Goal: Navigation & Orientation: Go to known website

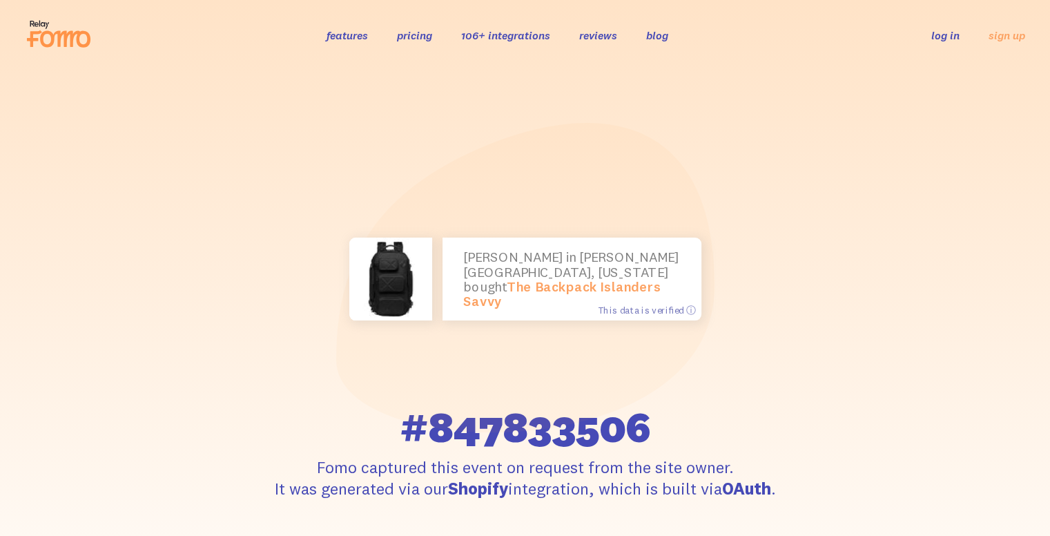
click at [943, 31] on link "log in" at bounding box center [946, 35] width 28 height 14
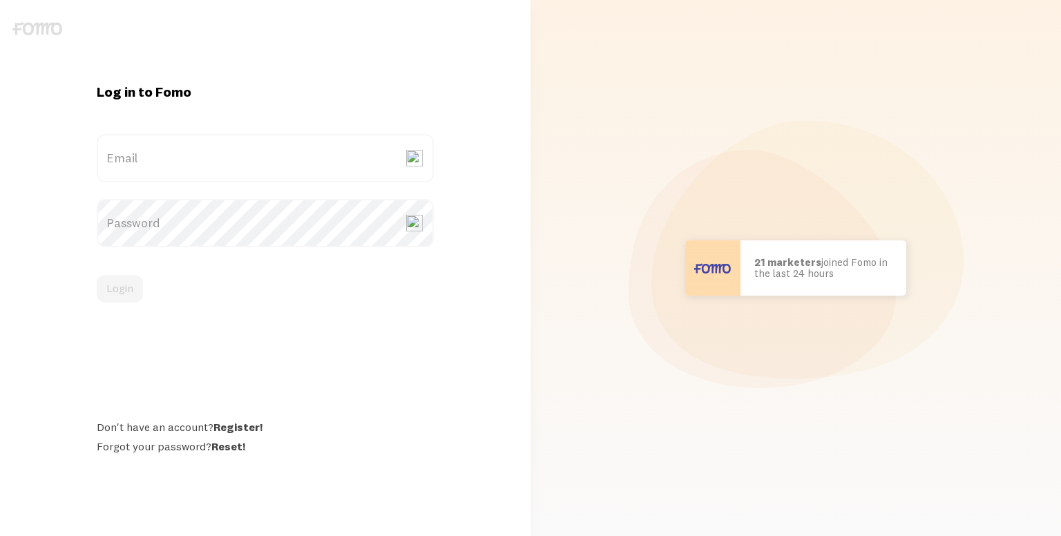
click at [204, 155] on label "Email" at bounding box center [265, 158] width 337 height 48
click at [204, 155] on input "Email" at bounding box center [265, 158] width 337 height 48
